Goal: Information Seeking & Learning: Learn about a topic

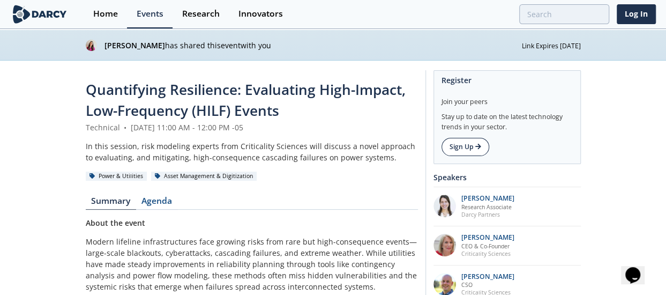
click at [467, 148] on link "Sign Up" at bounding box center [466, 147] width 48 height 18
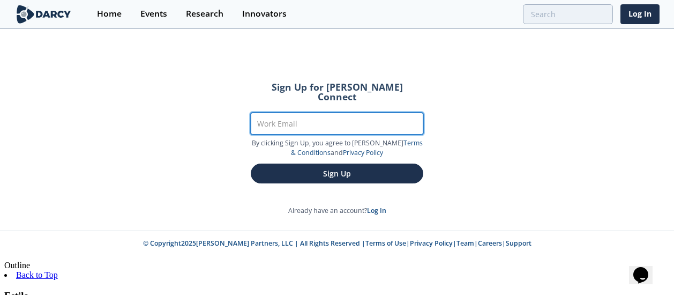
click at [330, 113] on input "Work Email" at bounding box center [337, 124] width 173 height 22
type input "eayala@pluspetrol.net"
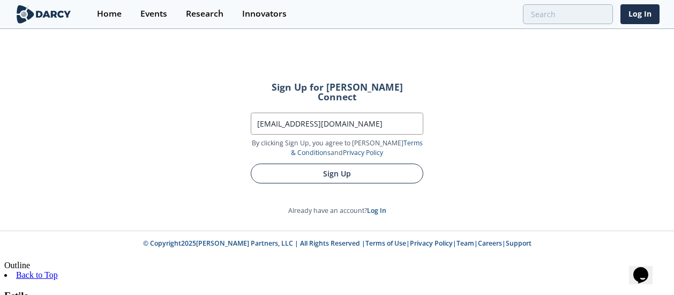
click at [333, 167] on button "Sign Up" at bounding box center [337, 173] width 173 height 20
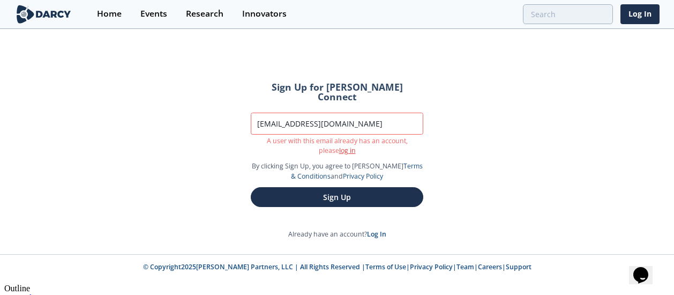
click at [339, 146] on link "log in" at bounding box center [347, 150] width 17 height 9
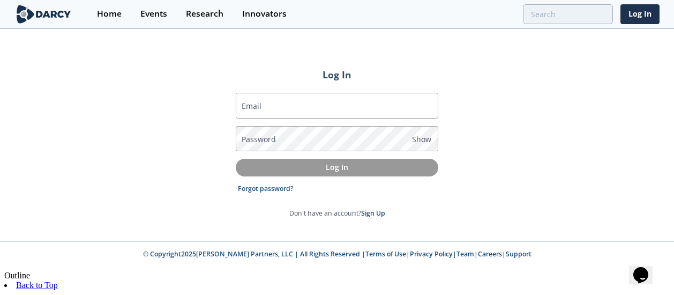
type input "eayala@pluspetrol.net"
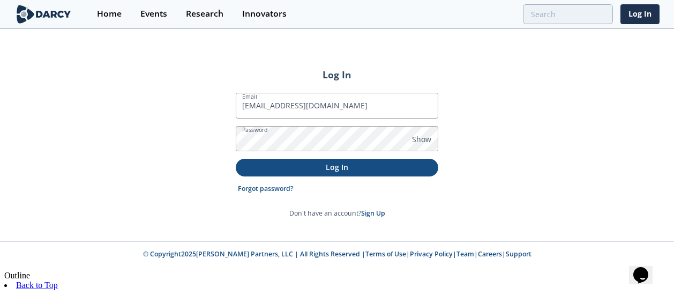
click at [325, 161] on p "Log In" at bounding box center [337, 166] width 188 height 11
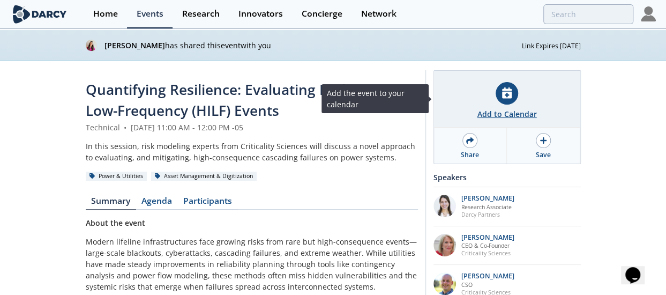
click at [498, 92] on div at bounding box center [507, 93] width 23 height 23
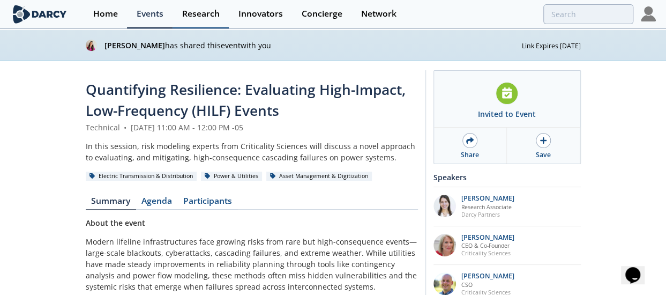
click at [189, 10] on div "Research" at bounding box center [201, 14] width 38 height 9
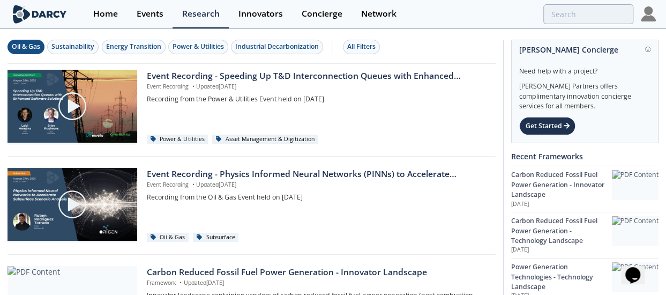
click at [25, 41] on button "Oil & Gas" at bounding box center [26, 47] width 37 height 14
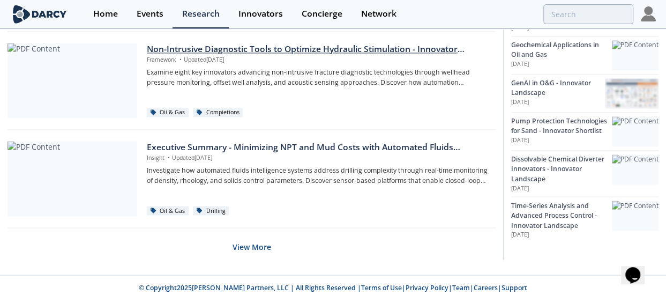
scroll to position [814, 0]
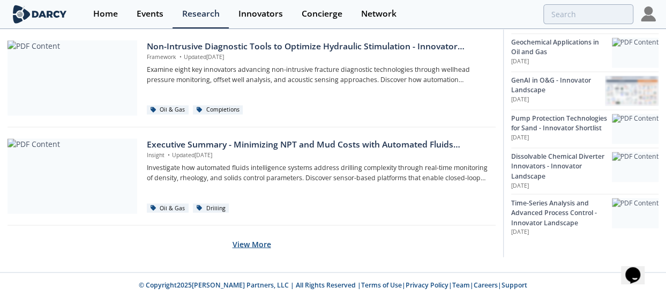
click at [264, 241] on button "View More" at bounding box center [252, 243] width 39 height 26
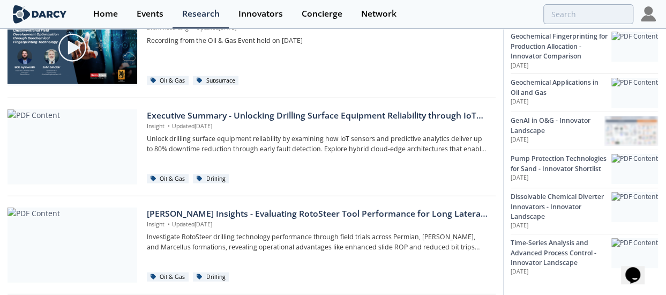
scroll to position [1350, 0]
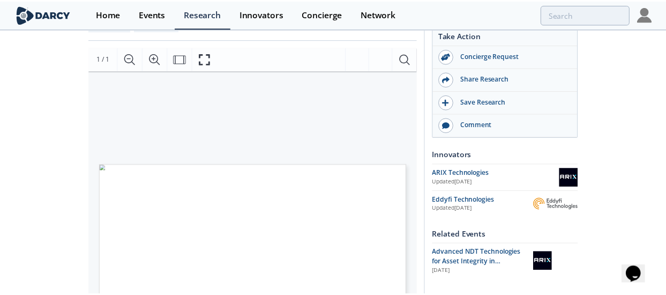
scroll to position [268, 0]
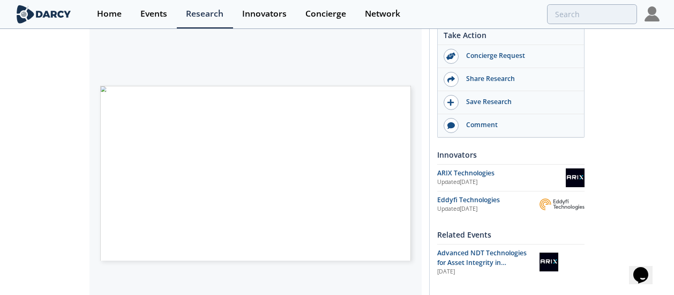
click at [240, 114] on span "Página 1" at bounding box center [402, 194] width 407 height 178
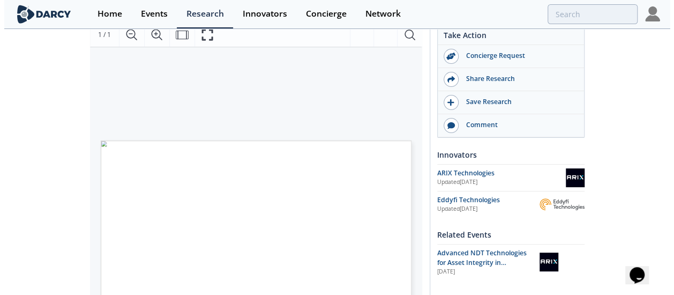
scroll to position [223, 0]
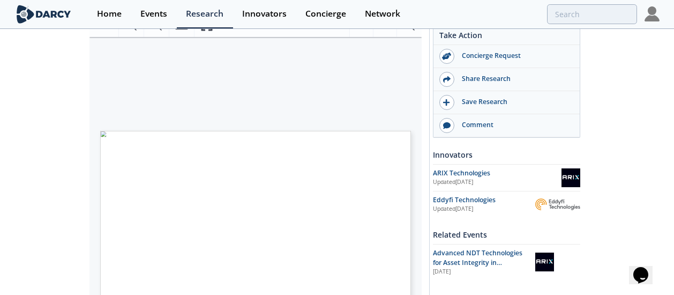
click at [312, 192] on span "Página 1" at bounding box center [402, 239] width 407 height 178
click at [200, 30] on icon "Fullscreen" at bounding box center [206, 25] width 13 height 13
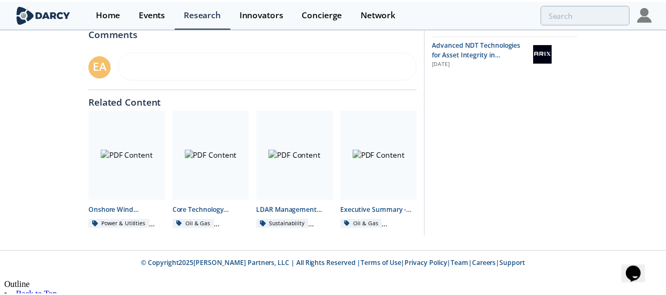
scroll to position [0, 0]
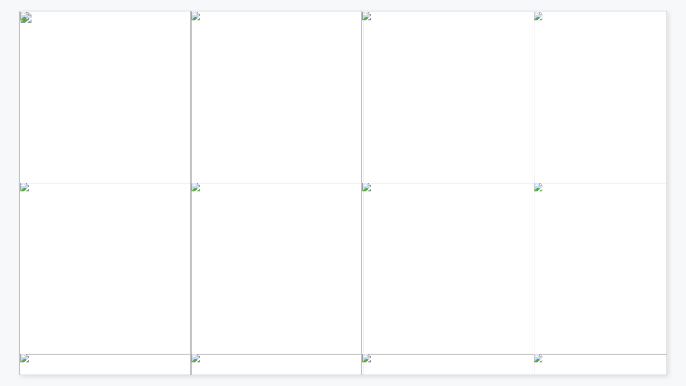
click at [166, 244] on span "Página 1" at bounding box center [467, 269] width 864 height 486
click at [370, 35] on span "Recording" at bounding box center [366, 33] width 41 height 9
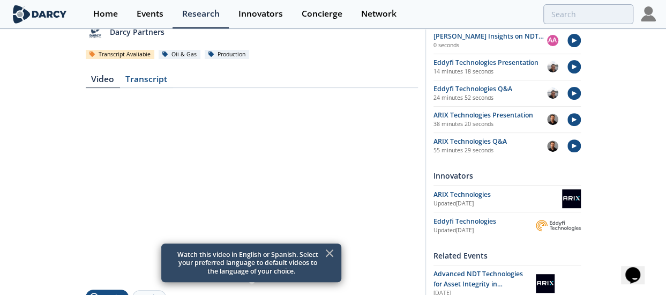
scroll to position [161, 0]
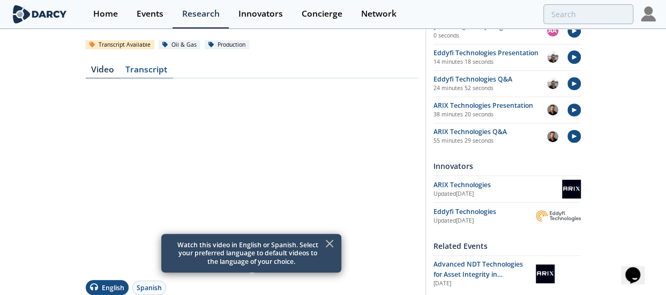
click at [148, 69] on div "Transcript" at bounding box center [146, 71] width 53 height 13
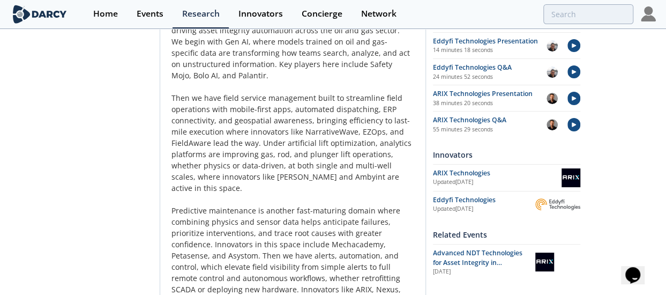
scroll to position [2446, 0]
